Goal: Task Accomplishment & Management: Use online tool/utility

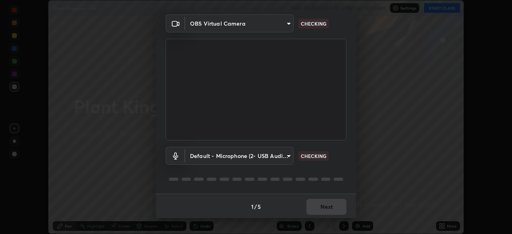
scroll to position [28, 0]
click at [281, 155] on body "Erase all Plant Kingdom - 04 WAS SCHEDULED TO START AT 10:00 AM Settings START …" at bounding box center [256, 117] width 512 height 234
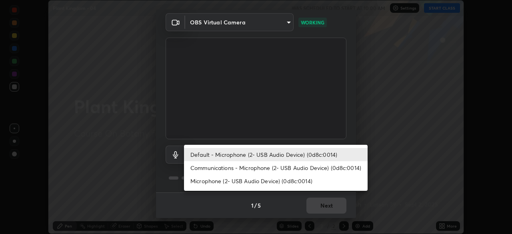
click at [271, 166] on li "Communications - Microphone (2- USB Audio Device) (0d8c:0014)" at bounding box center [276, 167] width 184 height 13
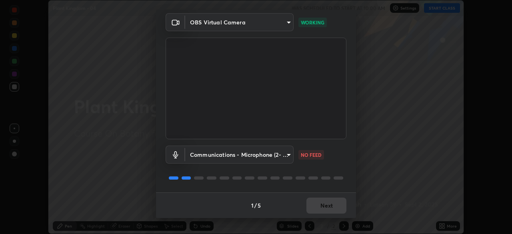
click at [270, 156] on body "Erase all Plant Kingdom - 04 WAS SCHEDULED TO START AT 10:00 AM Settings START …" at bounding box center [256, 117] width 512 height 234
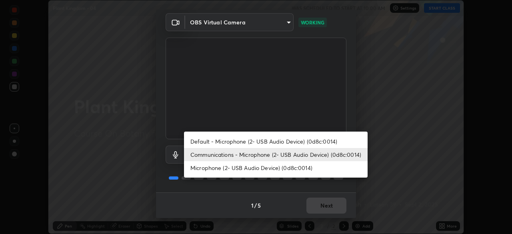
click at [270, 141] on li "Default - Microphone (2- USB Audio Device) (0d8c:0014)" at bounding box center [276, 141] width 184 height 13
type input "default"
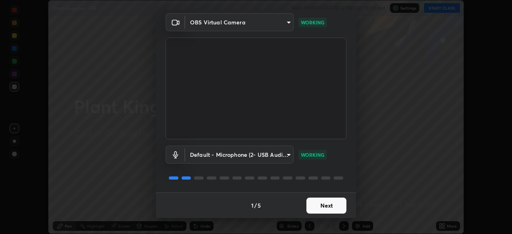
click at [329, 210] on button "Next" at bounding box center [327, 206] width 40 height 16
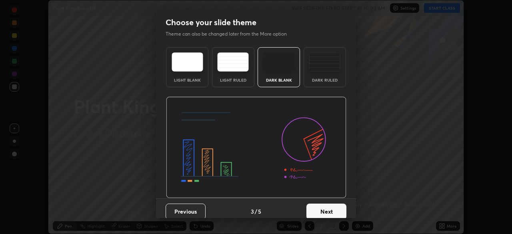
click at [329, 207] on button "Next" at bounding box center [327, 212] width 40 height 16
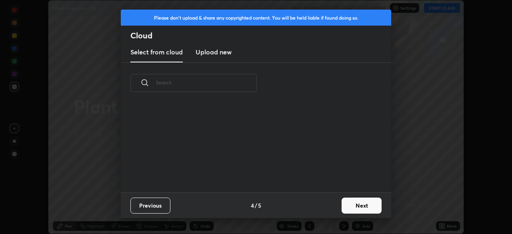
click at [355, 203] on button "Next" at bounding box center [362, 206] width 40 height 16
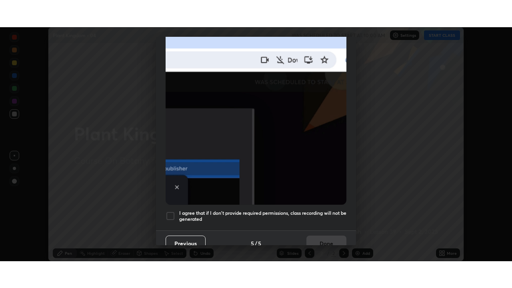
scroll to position [192, 0]
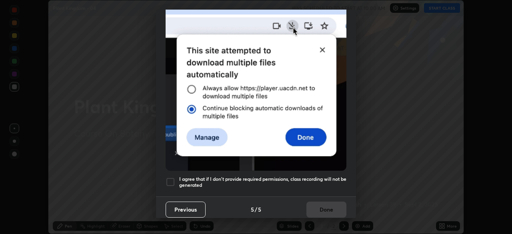
click at [331, 183] on h5 "I agree that if I don't provide required permissions, class recording will not …" at bounding box center [262, 182] width 167 height 12
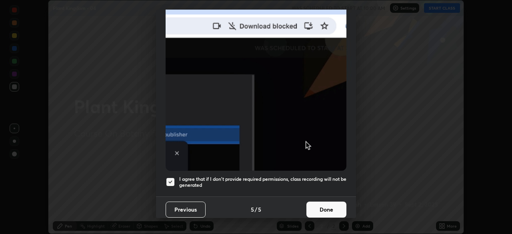
click at [326, 205] on button "Done" at bounding box center [327, 210] width 40 height 16
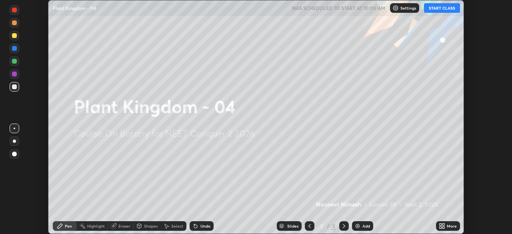
click at [441, 225] on icon at bounding box center [441, 225] width 2 height 2
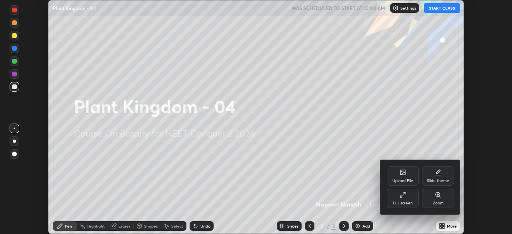
click at [402, 199] on div "Full screen" at bounding box center [403, 198] width 32 height 19
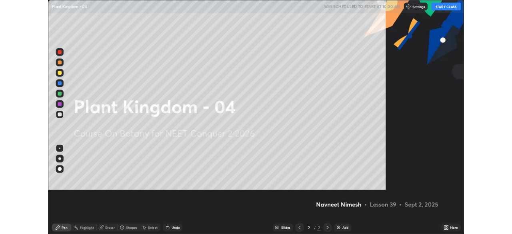
scroll to position [288, 512]
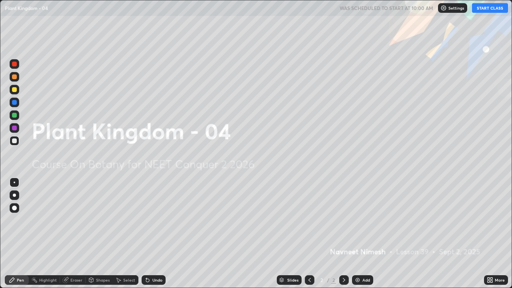
click at [482, 9] on button "START CLASS" at bounding box center [490, 8] width 36 height 10
click at [357, 234] on img at bounding box center [358, 280] width 6 height 6
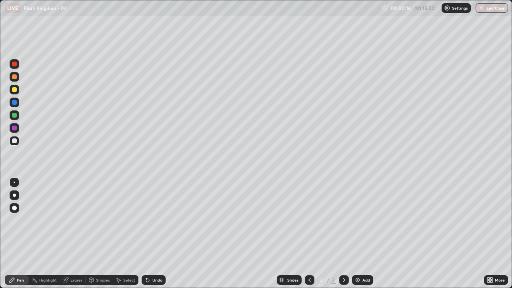
click at [16, 79] on div at bounding box center [14, 76] width 5 height 5
click at [17, 204] on div at bounding box center [15, 208] width 10 height 10
click at [146, 234] on icon at bounding box center [146, 278] width 1 height 1
click at [150, 234] on div "Undo" at bounding box center [154, 280] width 24 height 10
click at [151, 234] on div "Undo" at bounding box center [154, 280] width 24 height 10
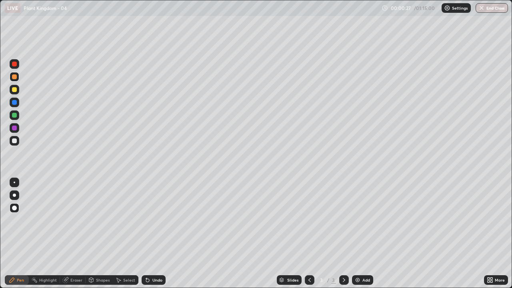
click at [153, 234] on div "Undo" at bounding box center [154, 280] width 24 height 10
click at [16, 90] on div at bounding box center [14, 89] width 5 height 5
click at [15, 141] on div at bounding box center [14, 141] width 5 height 5
click at [16, 139] on div at bounding box center [14, 141] width 5 height 5
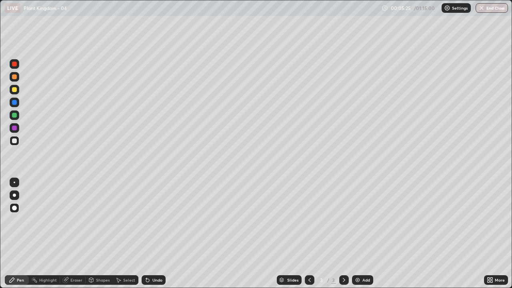
click at [145, 234] on div "Undo" at bounding box center [154, 280] width 24 height 10
click at [146, 234] on icon at bounding box center [146, 278] width 1 height 1
click at [154, 234] on div "Undo" at bounding box center [154, 280] width 24 height 10
click at [151, 234] on div "Undo" at bounding box center [154, 280] width 24 height 10
click at [152, 234] on div "Undo" at bounding box center [154, 280] width 24 height 10
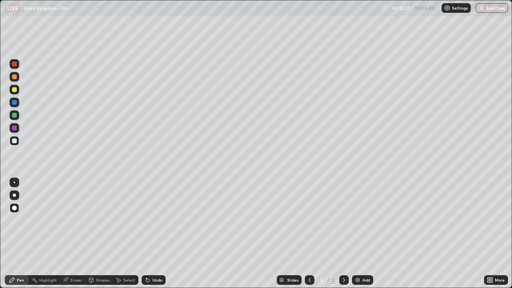
click at [359, 234] on img at bounding box center [358, 280] width 6 height 6
click at [16, 76] on div at bounding box center [14, 76] width 5 height 5
click at [14, 140] on div at bounding box center [14, 141] width 5 height 5
click at [15, 90] on div at bounding box center [14, 89] width 5 height 5
click at [15, 103] on div at bounding box center [14, 102] width 5 height 5
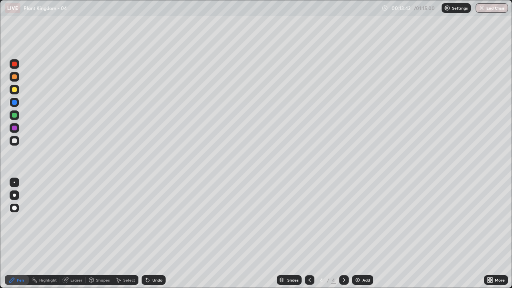
click at [13, 116] on div at bounding box center [14, 115] width 5 height 5
click at [16, 92] on div at bounding box center [15, 90] width 10 height 10
click at [13, 114] on div at bounding box center [14, 115] width 5 height 5
click at [13, 90] on div at bounding box center [14, 89] width 5 height 5
click at [15, 115] on div at bounding box center [14, 115] width 5 height 5
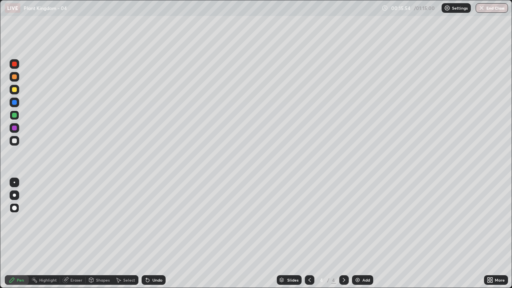
click at [14, 141] on div at bounding box center [14, 141] width 5 height 5
click at [149, 234] on div "Undo" at bounding box center [154, 280] width 24 height 10
click at [153, 234] on div "Undo" at bounding box center [158, 280] width 10 height 4
click at [12, 101] on div at bounding box center [14, 102] width 5 height 5
click at [16, 129] on div at bounding box center [14, 128] width 5 height 5
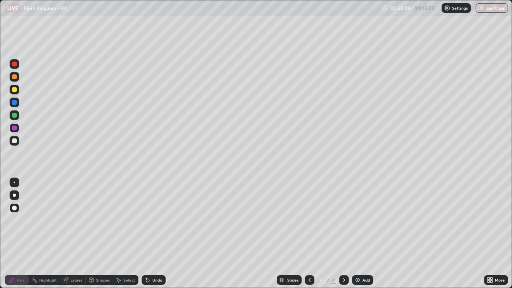
click at [16, 116] on div at bounding box center [14, 115] width 5 height 5
click at [16, 141] on div at bounding box center [14, 141] width 5 height 5
click at [361, 234] on div "Add" at bounding box center [362, 280] width 21 height 10
click at [309, 234] on icon at bounding box center [310, 280] width 6 height 6
click at [306, 234] on div at bounding box center [310, 280] width 10 height 16
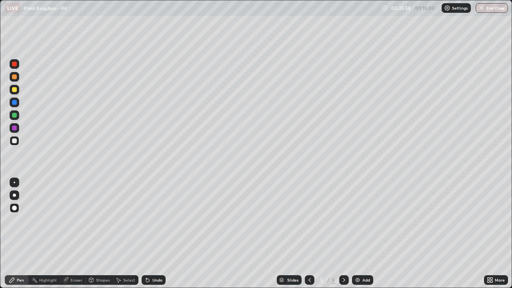
click at [342, 234] on div at bounding box center [344, 280] width 10 height 16
click at [343, 234] on div at bounding box center [344, 280] width 10 height 10
click at [14, 78] on div at bounding box center [14, 76] width 5 height 5
click at [14, 141] on div at bounding box center [14, 141] width 5 height 5
click at [15, 116] on div at bounding box center [14, 115] width 5 height 5
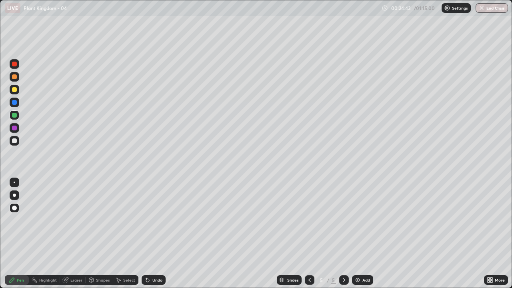
click at [15, 140] on div at bounding box center [14, 141] width 5 height 5
click at [15, 90] on div at bounding box center [14, 89] width 5 height 5
click at [15, 141] on div at bounding box center [14, 141] width 5 height 5
click at [146, 234] on icon at bounding box center [146, 278] width 1 height 1
click at [149, 234] on div "Undo" at bounding box center [154, 280] width 24 height 10
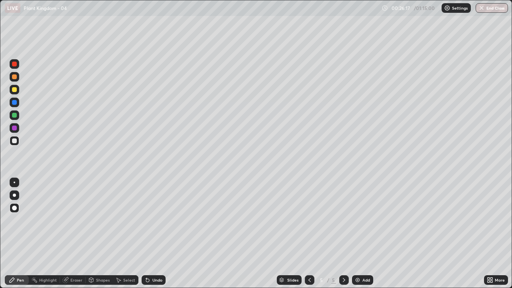
click at [145, 234] on div "Undo" at bounding box center [154, 280] width 24 height 10
click at [146, 234] on icon at bounding box center [146, 278] width 1 height 1
click at [76, 234] on div "Eraser" at bounding box center [73, 280] width 26 height 10
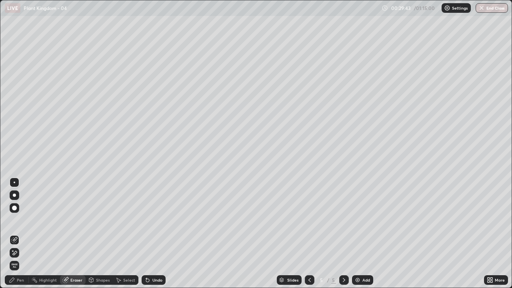
click at [22, 234] on div "Pen" at bounding box center [20, 280] width 7 height 4
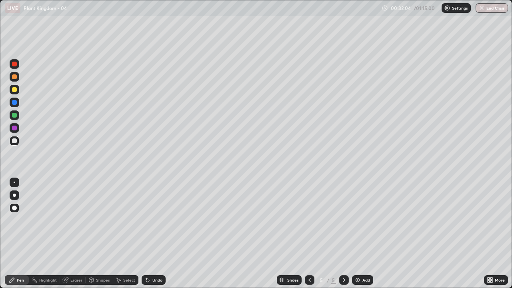
click at [360, 234] on img at bounding box center [358, 280] width 6 height 6
click at [16, 89] on div at bounding box center [14, 89] width 5 height 5
click at [14, 141] on div at bounding box center [14, 141] width 5 height 5
click at [146, 234] on icon at bounding box center [146, 278] width 1 height 1
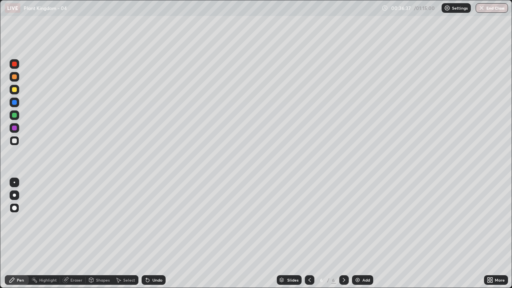
click at [146, 234] on icon at bounding box center [148, 280] width 6 height 6
click at [14, 141] on div at bounding box center [14, 141] width 5 height 5
click at [146, 234] on icon at bounding box center [146, 278] width 1 height 1
click at [150, 234] on div "Undo" at bounding box center [154, 280] width 24 height 10
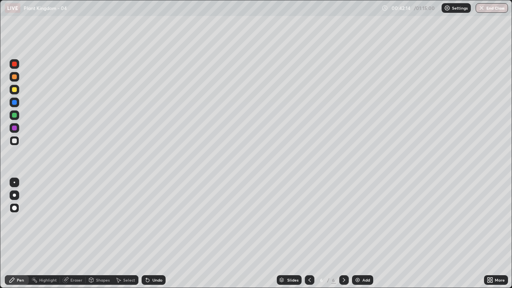
click at [146, 234] on icon at bounding box center [146, 278] width 1 height 1
click at [149, 234] on icon at bounding box center [148, 280] width 6 height 6
click at [74, 234] on div "Eraser" at bounding box center [76, 280] width 12 height 4
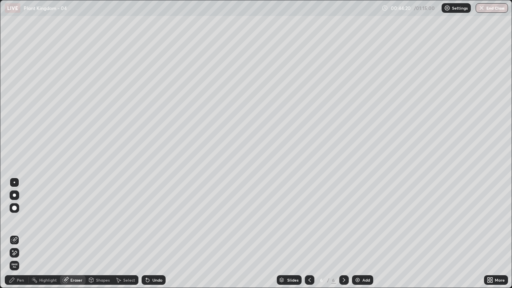
click at [13, 234] on icon at bounding box center [12, 251] width 1 height 1
click at [23, 234] on div "Pen" at bounding box center [20, 280] width 7 height 4
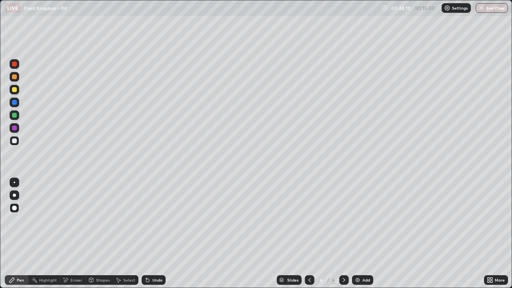
click at [492, 234] on icon at bounding box center [490, 280] width 6 height 6
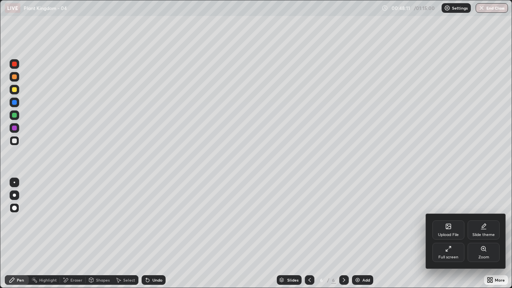
click at [448, 234] on div "Full screen" at bounding box center [449, 257] width 20 height 4
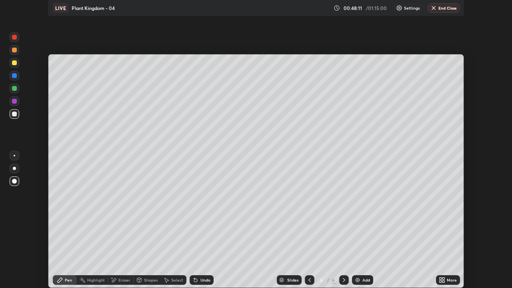
scroll to position [39797, 39519]
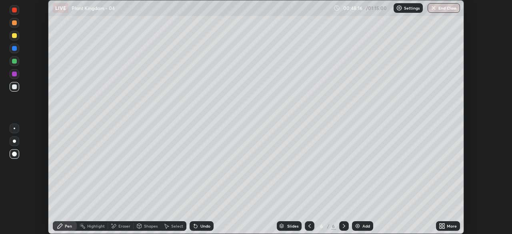
click at [441, 226] on icon at bounding box center [442, 226] width 6 height 6
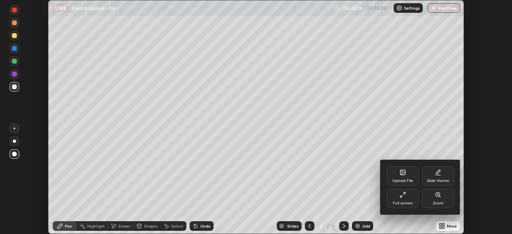
click at [410, 197] on div "Full screen" at bounding box center [403, 198] width 32 height 19
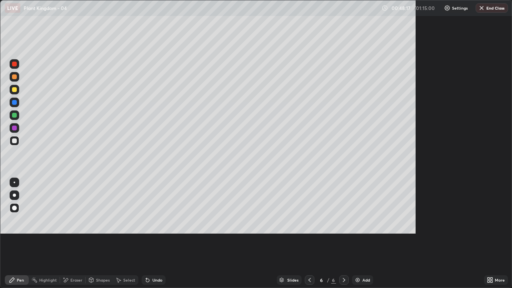
scroll to position [288, 512]
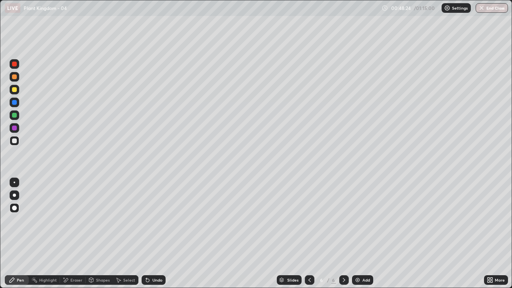
click at [495, 11] on button "End Class" at bounding box center [492, 8] width 32 height 10
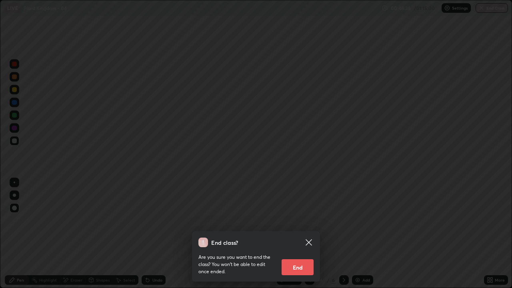
click at [305, 234] on button "End" at bounding box center [298, 267] width 32 height 16
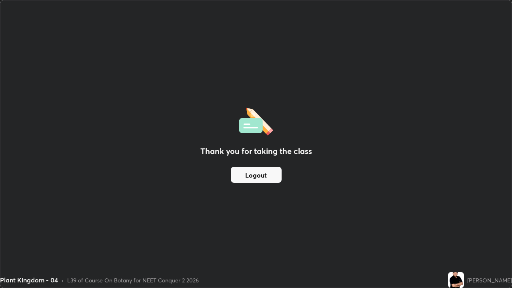
click at [270, 178] on button "Logout" at bounding box center [256, 175] width 51 height 16
